Goal: Browse casually

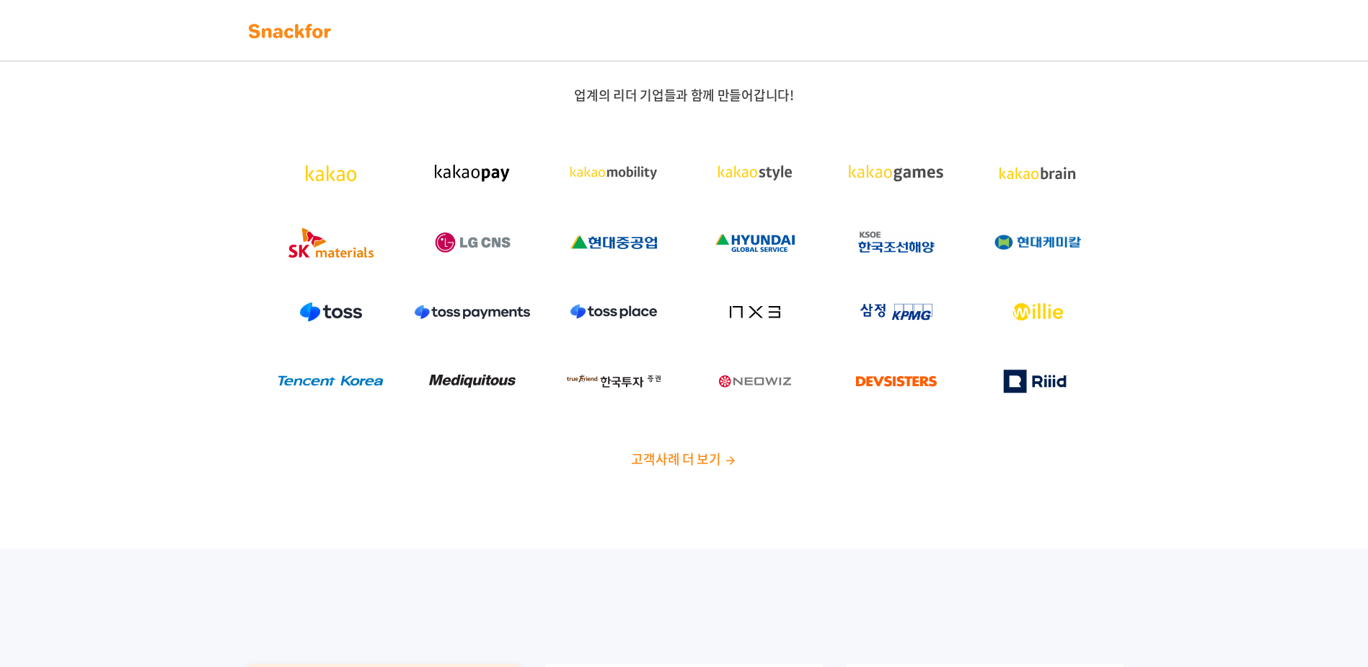
click at [259, 25] on img at bounding box center [290, 30] width 91 height 23
click at [661, 452] on span "고객사례 더 보기" at bounding box center [675, 458] width 89 height 19
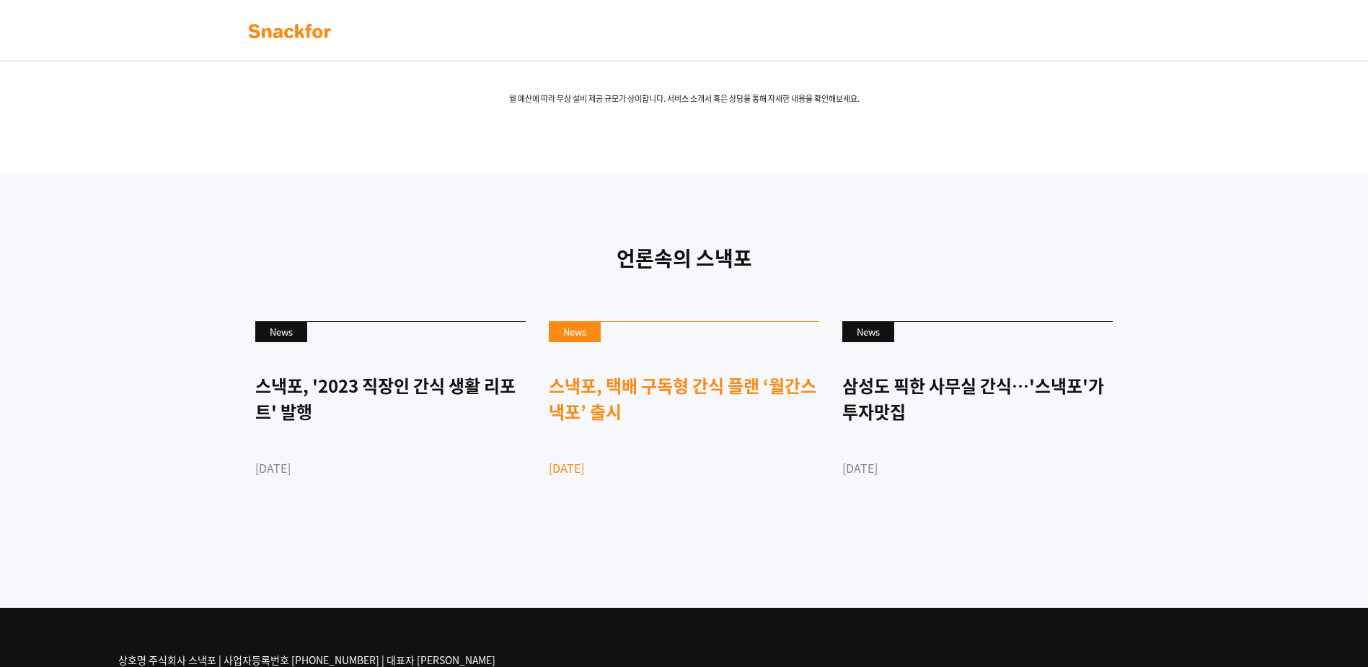
scroll to position [2811, 0]
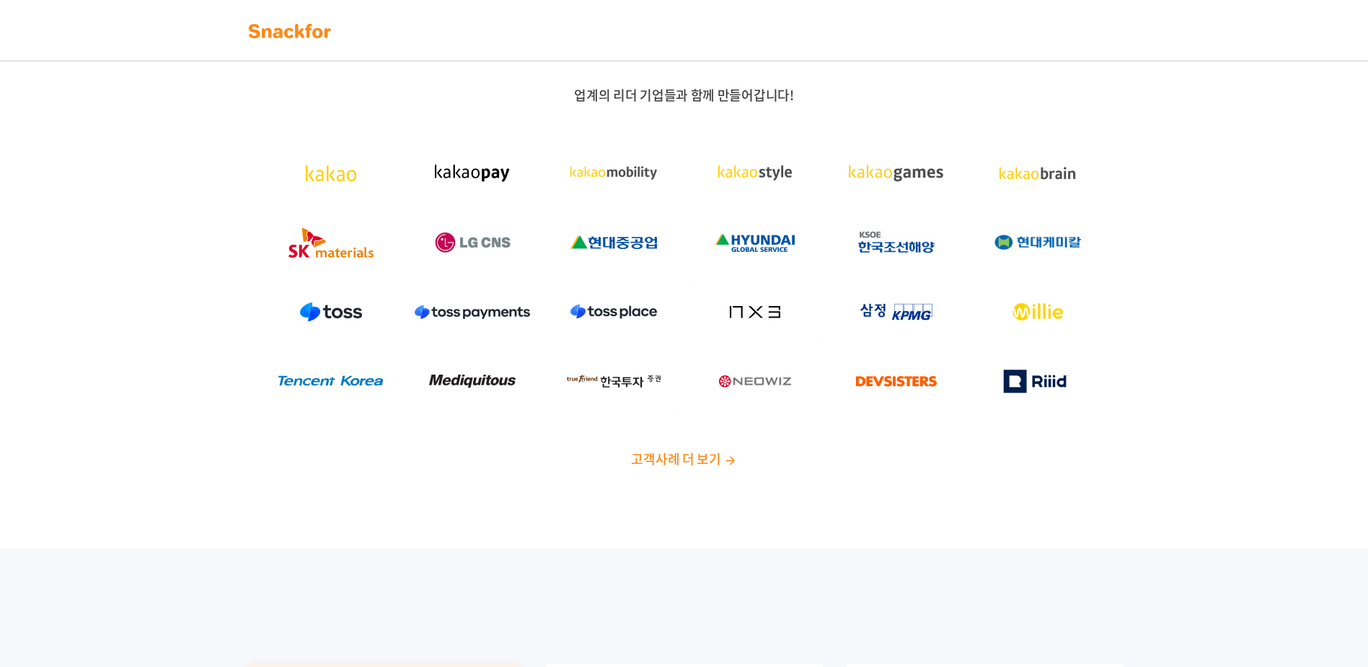
click at [612, 98] on span "업계의 리더 기업들과 함께 만들어갑니다!" at bounding box center [683, 94] width 219 height 19
click at [315, 29] on img at bounding box center [290, 30] width 91 height 23
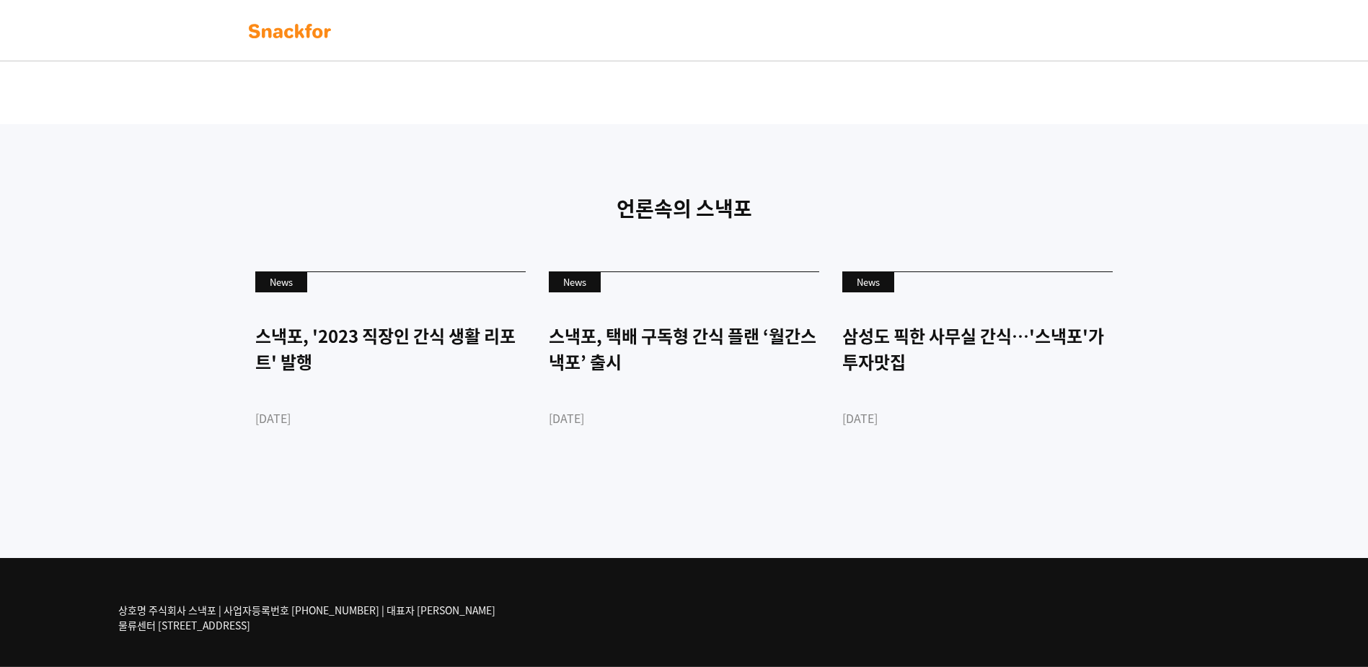
scroll to position [3388, 0]
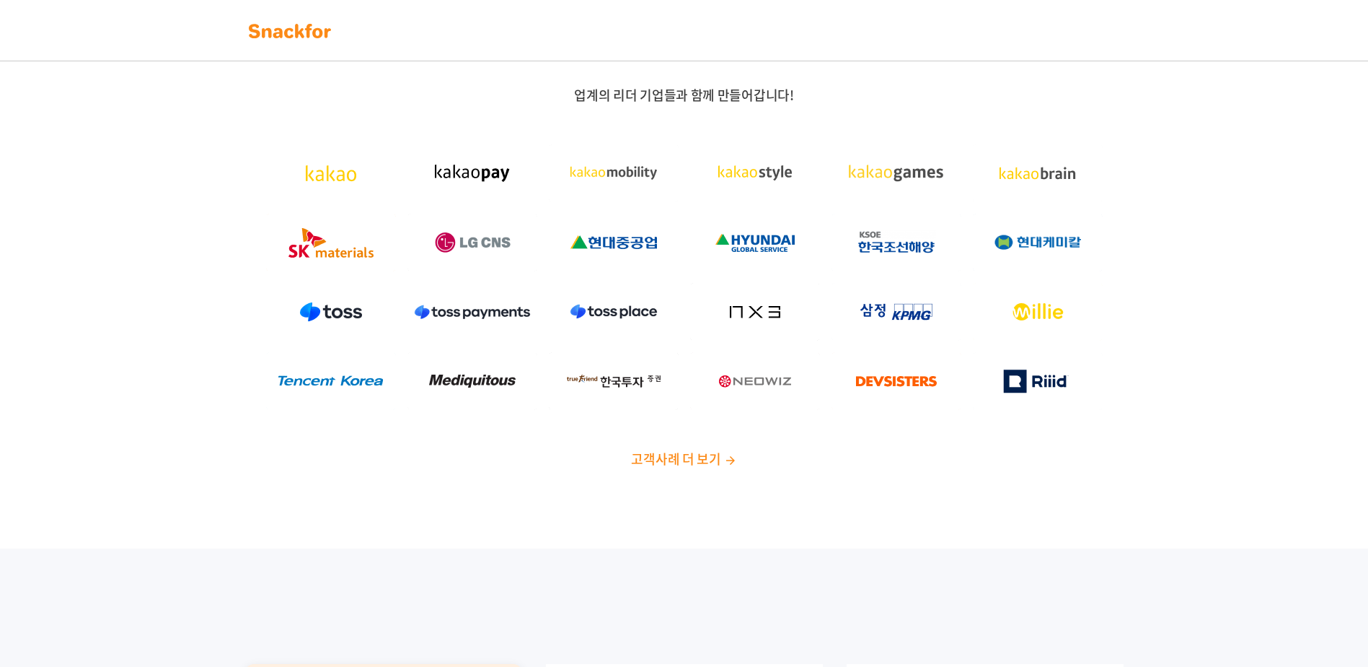
click at [699, 234] on img at bounding box center [755, 243] width 130 height 58
